Goal: Task Accomplishment & Management: Complete application form

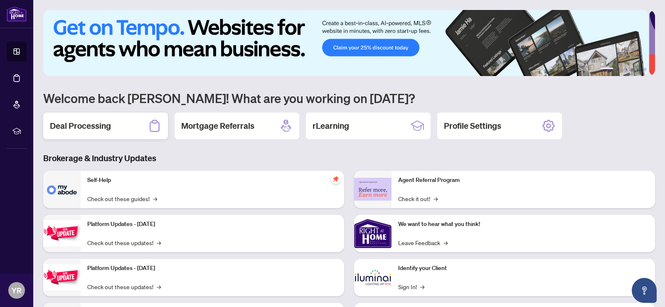
click at [81, 126] on h2 "Deal Processing" at bounding box center [80, 126] width 61 height 12
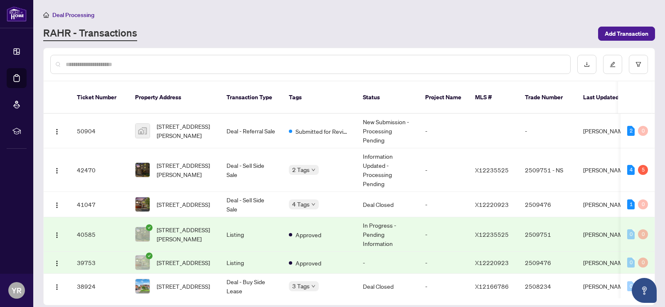
click at [117, 65] on input "text" at bounding box center [315, 64] width 498 height 9
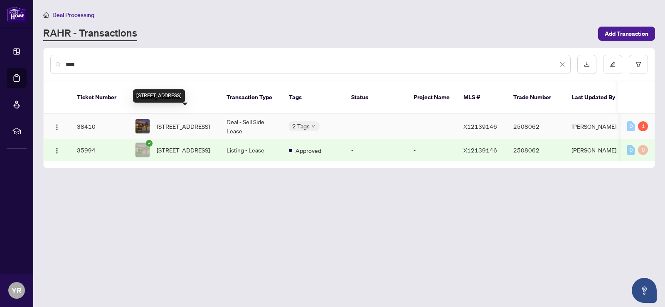
type input "****"
click at [192, 122] on span "[STREET_ADDRESS]" at bounding box center [183, 126] width 53 height 9
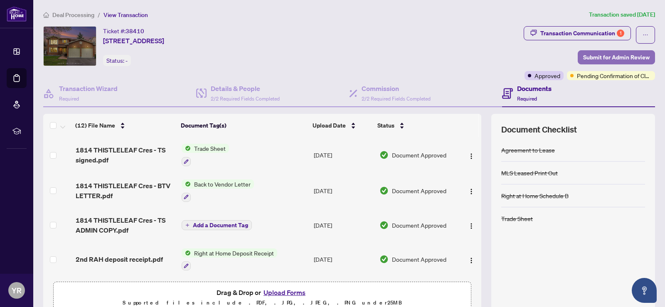
click at [607, 56] on span "Submit for Admin Review" at bounding box center [616, 57] width 66 height 13
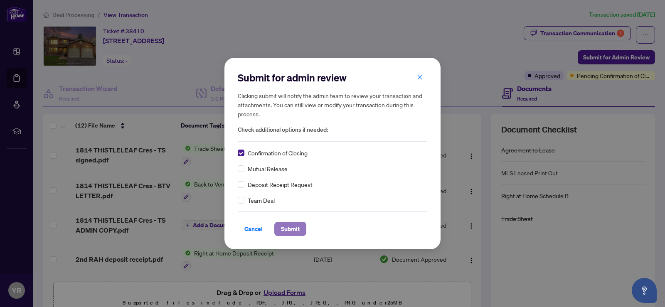
click at [288, 227] on span "Submit" at bounding box center [290, 228] width 19 height 13
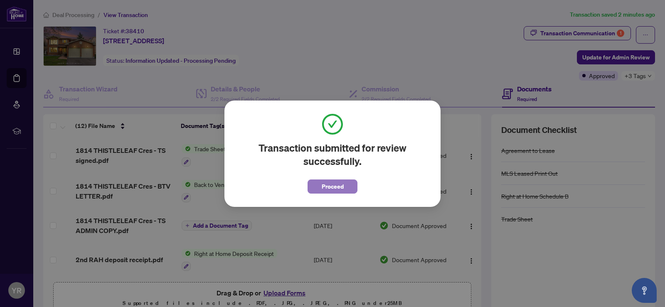
click at [336, 186] on span "Proceed" at bounding box center [333, 186] width 22 height 13
